Goal: Task Accomplishment & Management: Manage account settings

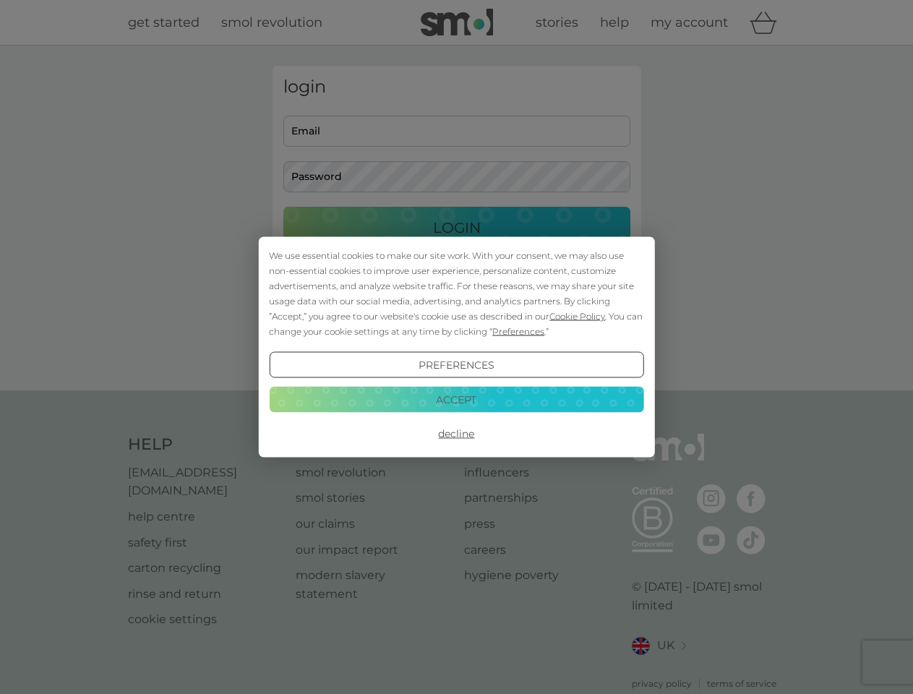
click at [578, 316] on span "Cookie Policy" at bounding box center [578, 316] width 56 height 11
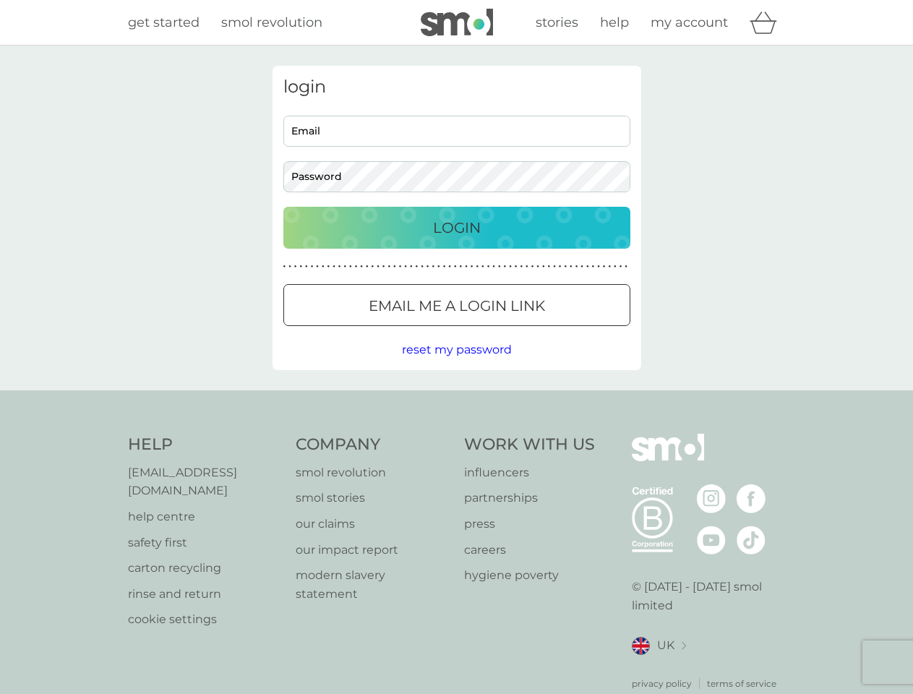
click at [517, 331] on div "login Email Password Login ● ● ● ● ● ● ● ● ● ● ● ● ● ● ● ● ● ● ● ● ● ● ● ● ● ● …" at bounding box center [457, 218] width 369 height 304
click at [456, 365] on div "login Email Password Login ● ● ● ● ● ● ● ● ● ● ● ● ● ● ● ● ● ● ● ● ● ● ● ● ● ● …" at bounding box center [457, 218] width 369 height 304
click at [456, 434] on div "Help [EMAIL_ADDRESS][DOMAIN_NAME] help centre safety first carton recycling rin…" at bounding box center [457, 562] width 658 height 257
click at [456, 399] on div "Help [EMAIL_ADDRESS][DOMAIN_NAME] help centre safety first carton recycling rin…" at bounding box center [456, 563] width 913 height 344
